Goal: Information Seeking & Learning: Understand process/instructions

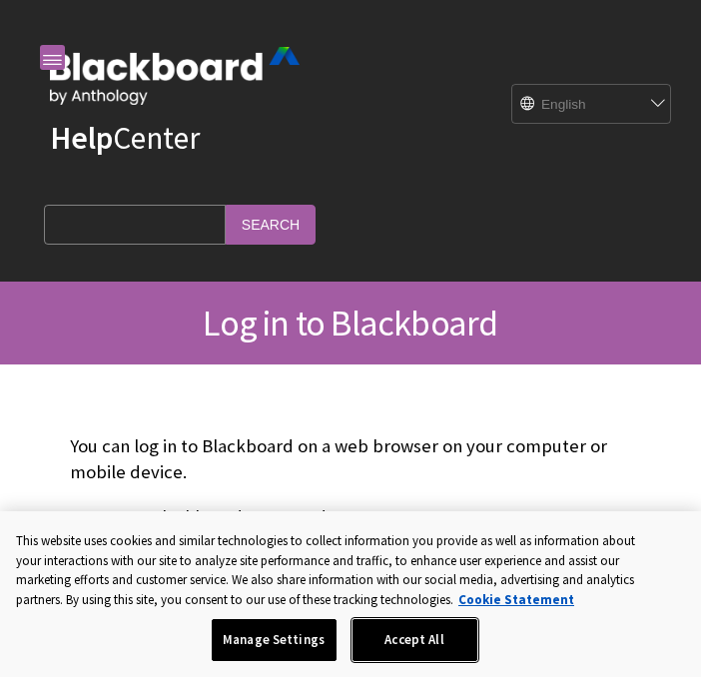
click at [400, 630] on button "Accept All" at bounding box center [414, 640] width 125 height 42
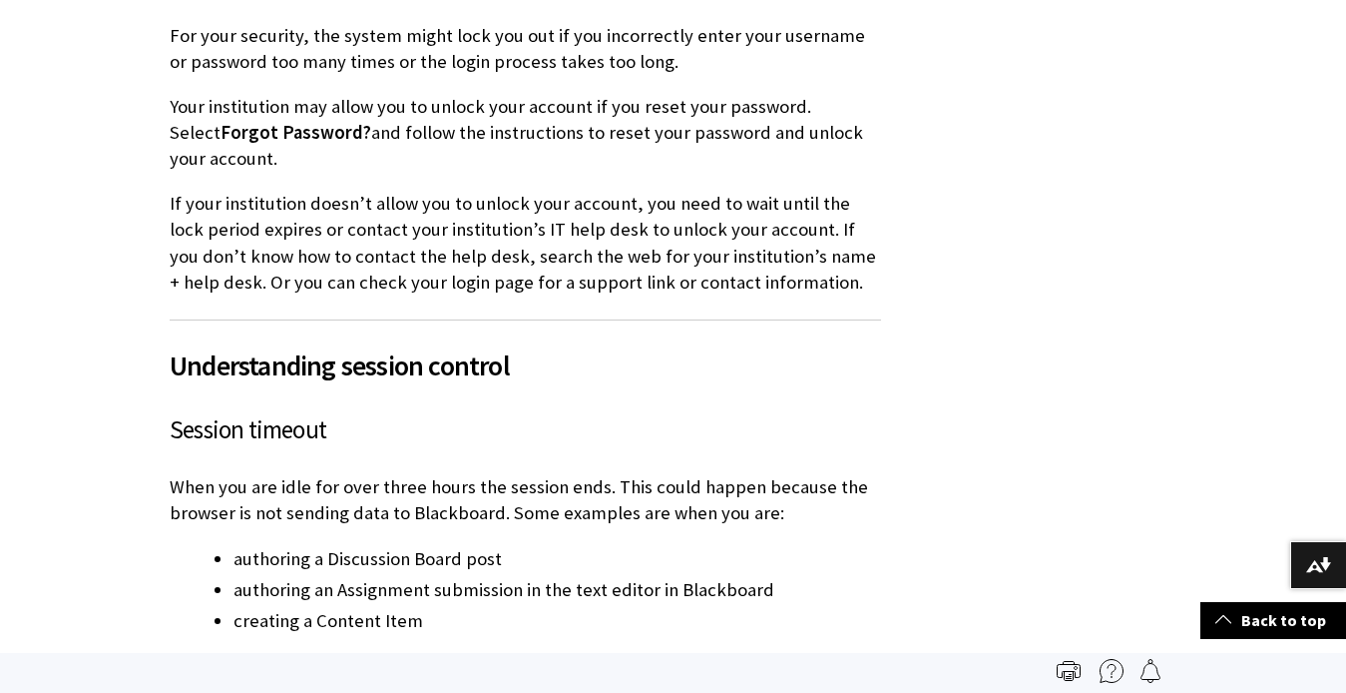
scroll to position [2616, 0]
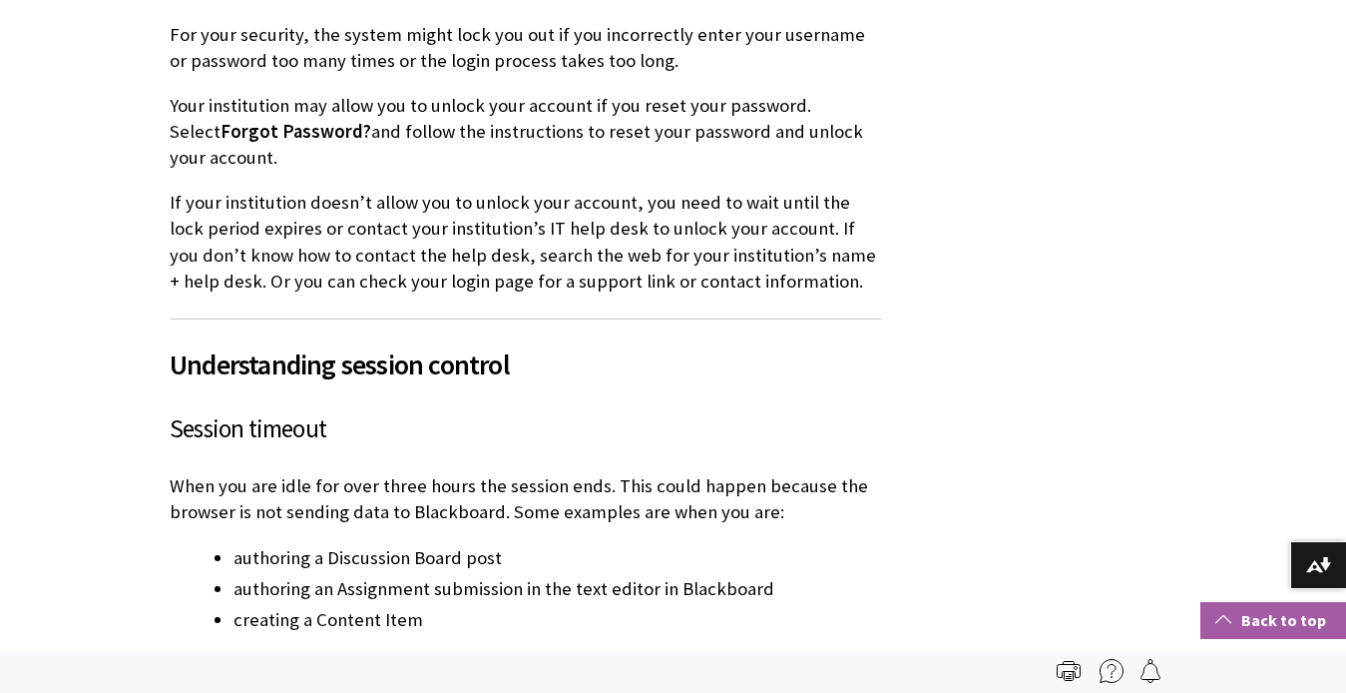
click at [700, 625] on link "Back to top" at bounding box center [1274, 620] width 146 height 37
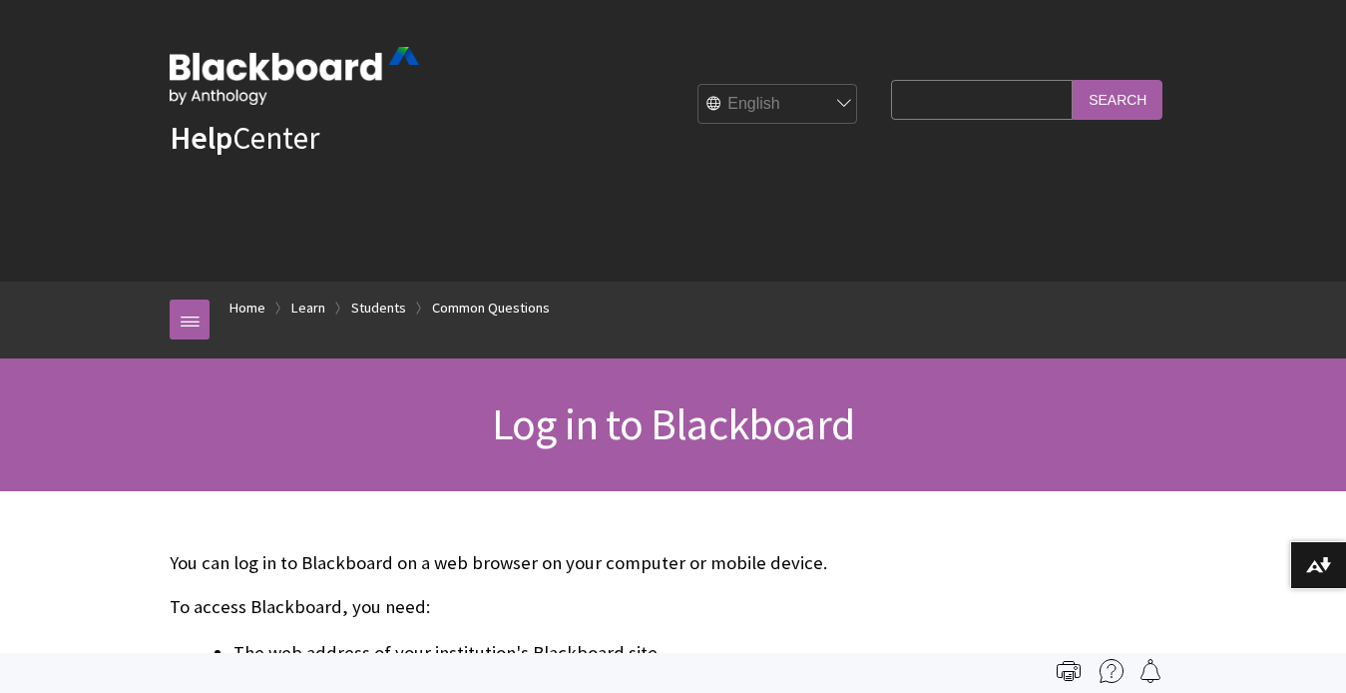
click at [700, 408] on span "Log in to Blackboard" at bounding box center [673, 423] width 362 height 55
click at [700, 442] on h1 "Log in to Blackboard" at bounding box center [673, 424] width 1047 height 53
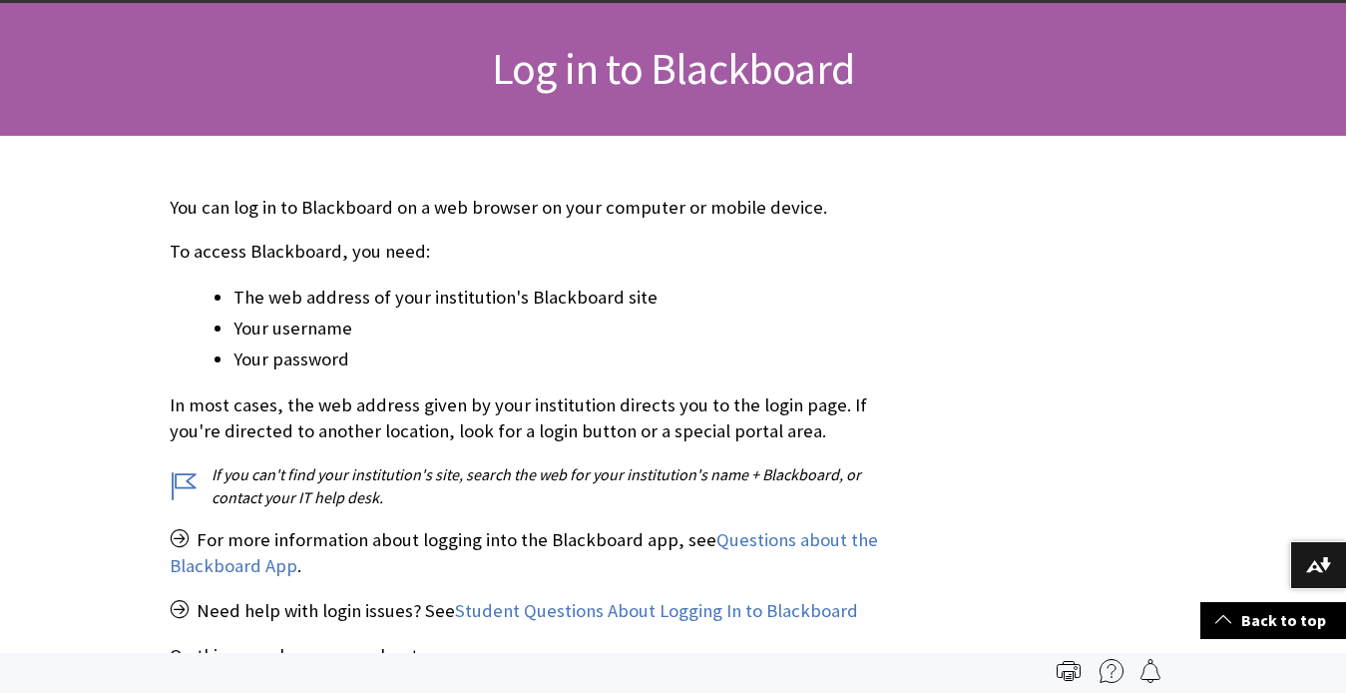
scroll to position [359, 0]
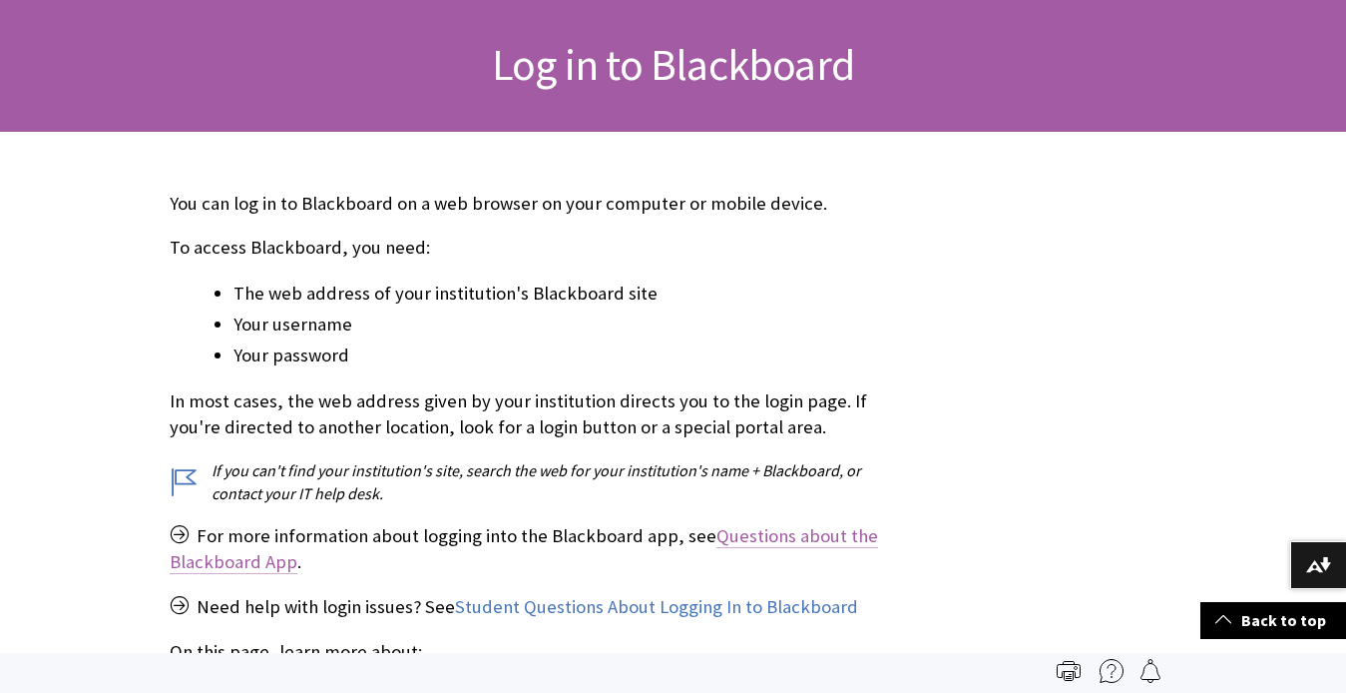
click at [245, 566] on link "Questions about the Blackboard App" at bounding box center [524, 549] width 709 height 50
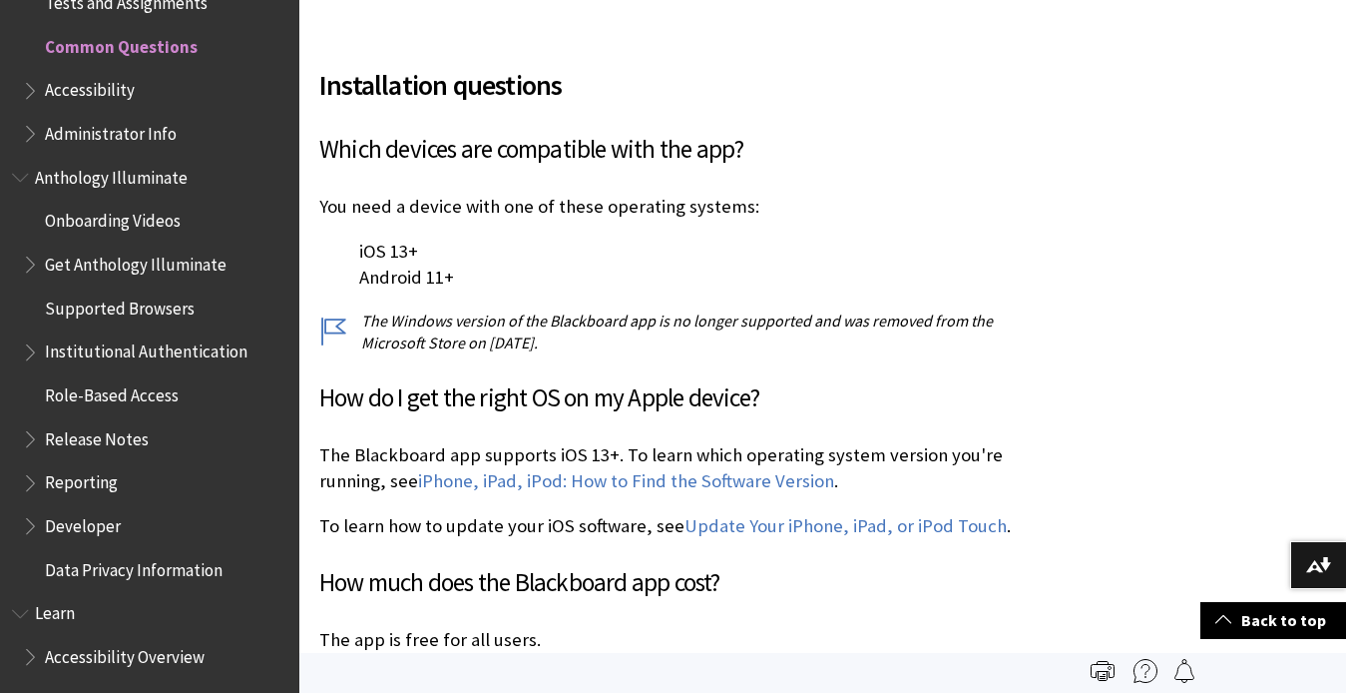
scroll to position [434, 0]
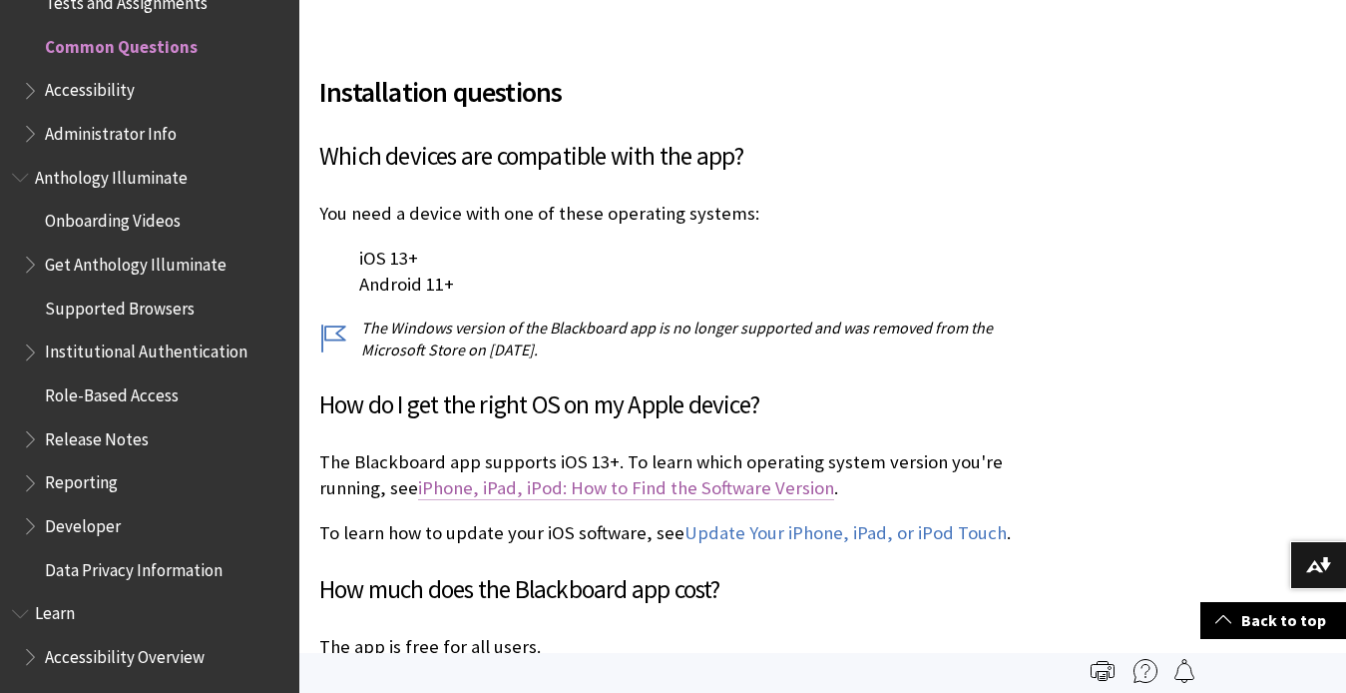
click at [799, 485] on link "iPhone, iPad, iPod: How to Find the Software Version" at bounding box center [626, 488] width 416 height 24
